Goal: Leave review/rating

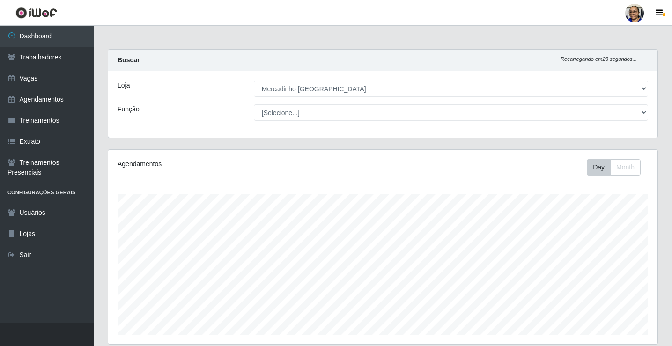
select select "345"
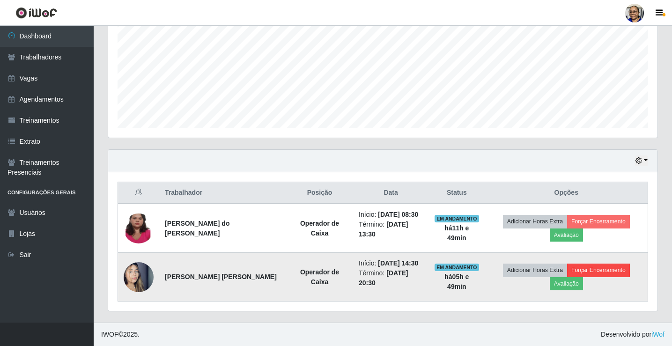
scroll to position [194, 550]
click at [566, 285] on button "Avaliação" at bounding box center [566, 283] width 33 height 13
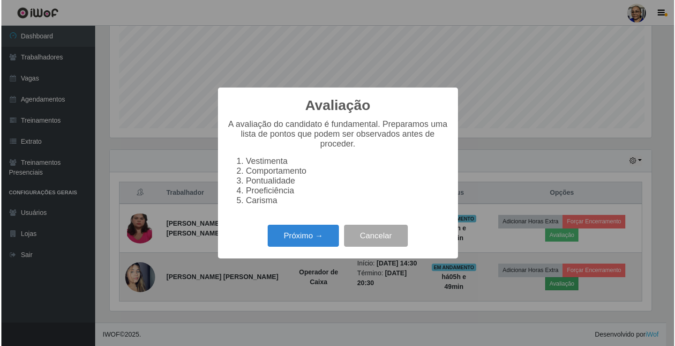
scroll to position [194, 544]
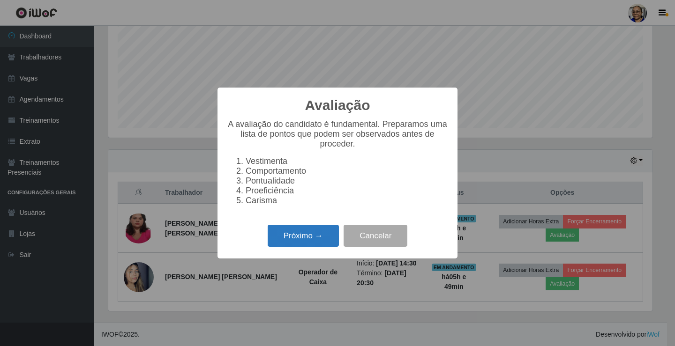
click at [320, 238] on button "Próximo →" at bounding box center [303, 236] width 71 height 22
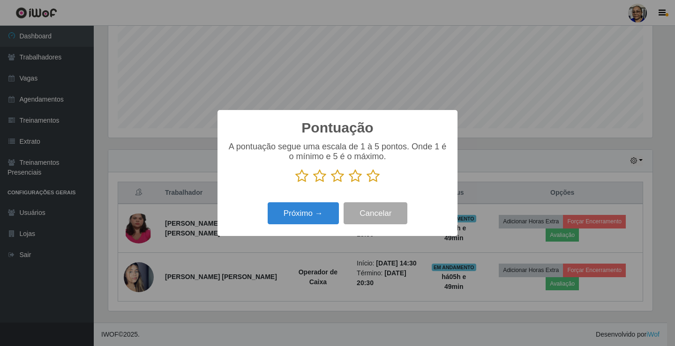
scroll to position [468330, 467981]
click at [374, 176] on icon at bounding box center [372, 176] width 13 height 14
click at [366, 183] on input "radio" at bounding box center [366, 183] width 0 height 0
click at [320, 213] on button "Próximo →" at bounding box center [303, 213] width 71 height 22
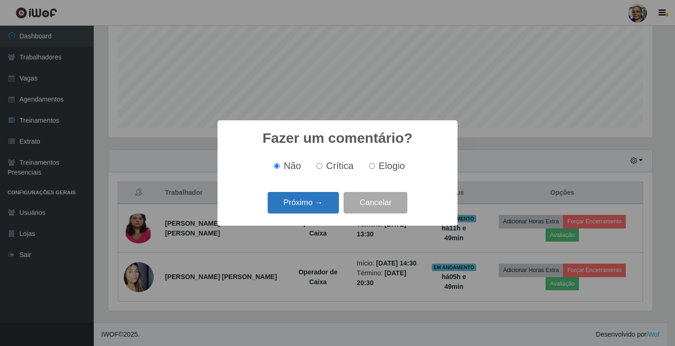
click at [320, 212] on button "Próximo →" at bounding box center [303, 203] width 71 height 22
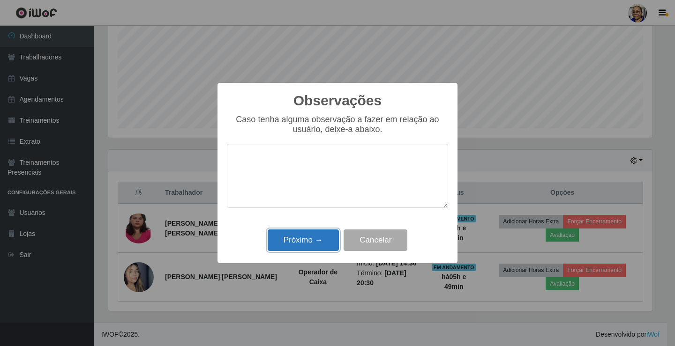
click at [313, 238] on button "Próximo →" at bounding box center [303, 241] width 71 height 22
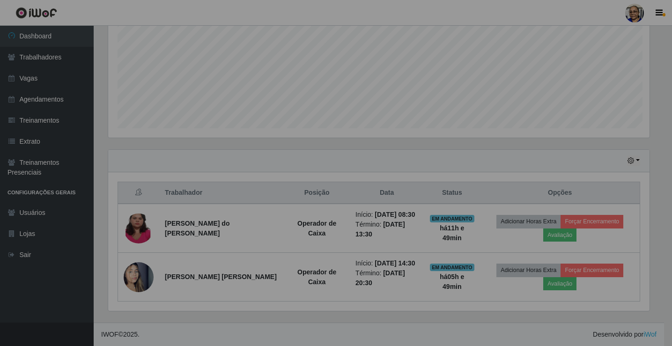
scroll to position [194, 550]
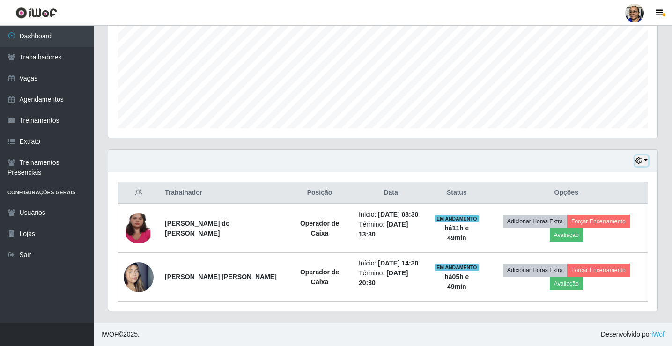
click at [646, 160] on button "button" at bounding box center [641, 161] width 13 height 11
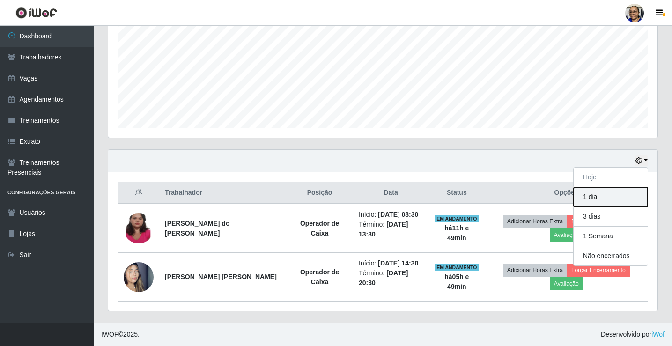
click at [612, 197] on button "1 dia" at bounding box center [611, 197] width 74 height 20
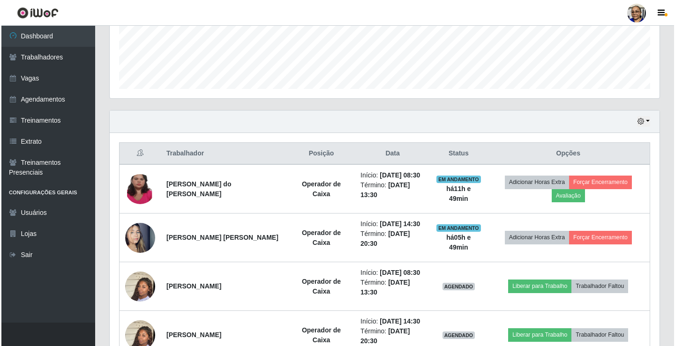
scroll to position [300, 0]
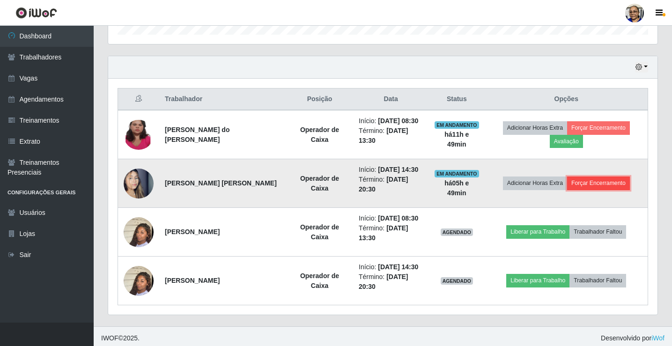
click at [606, 186] on button "Forçar Encerramento" at bounding box center [598, 183] width 63 height 13
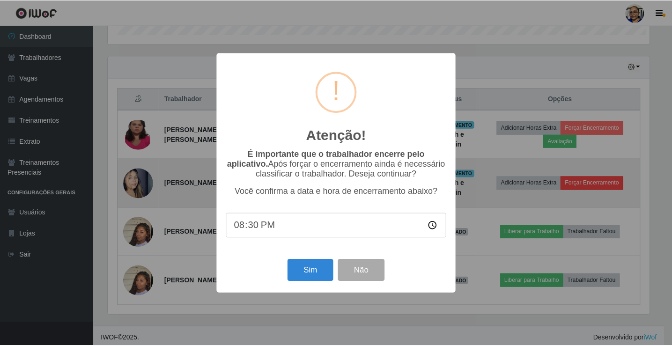
scroll to position [194, 544]
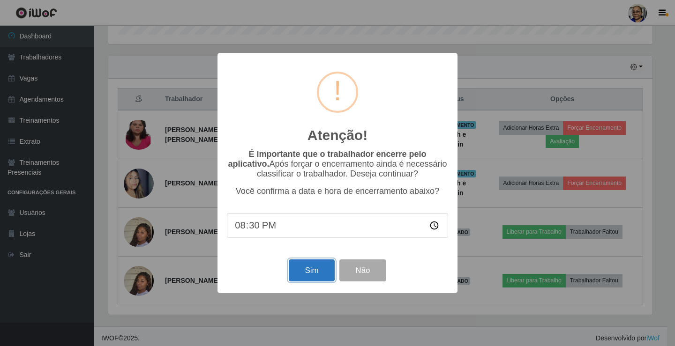
click at [313, 274] on button "Sim" at bounding box center [311, 271] width 45 height 22
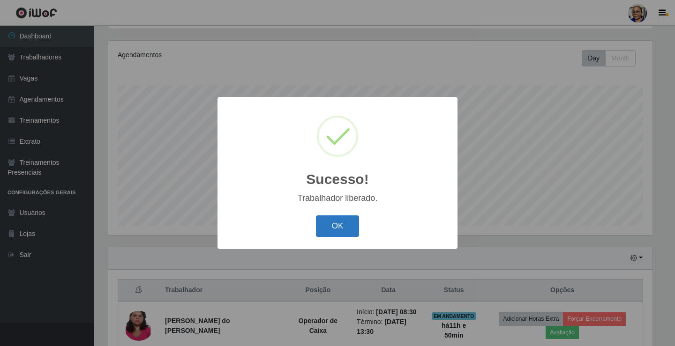
click at [340, 225] on button "OK" at bounding box center [338, 227] width 44 height 22
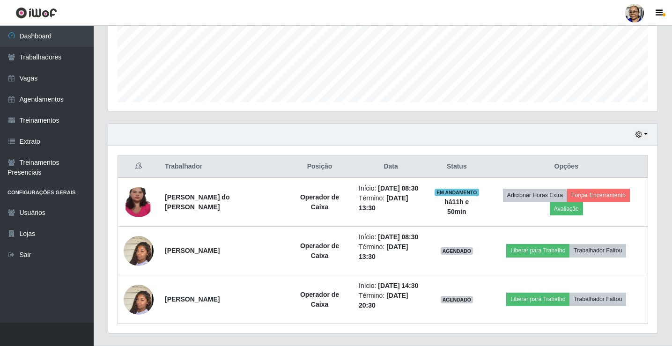
scroll to position [255, 0]
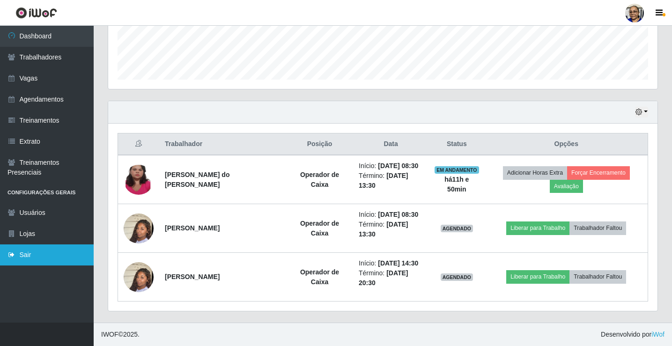
click at [29, 253] on link "Sair" at bounding box center [47, 255] width 94 height 21
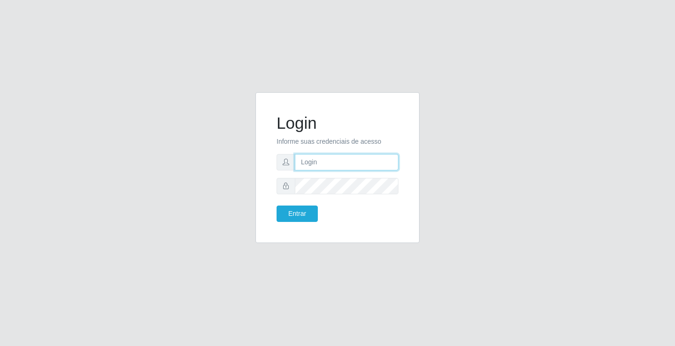
type input "[EMAIL_ADDRESS][DOMAIN_NAME]"
